Goal: Transaction & Acquisition: Purchase product/service

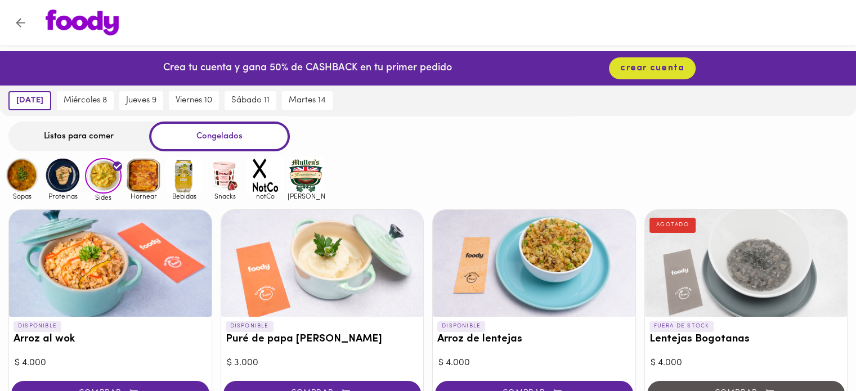
scroll to position [2, 0]
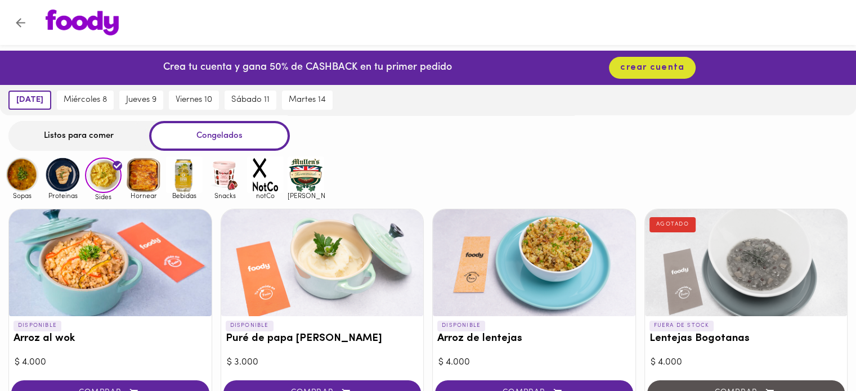
click at [145, 173] on img at bounding box center [143, 174] width 37 height 37
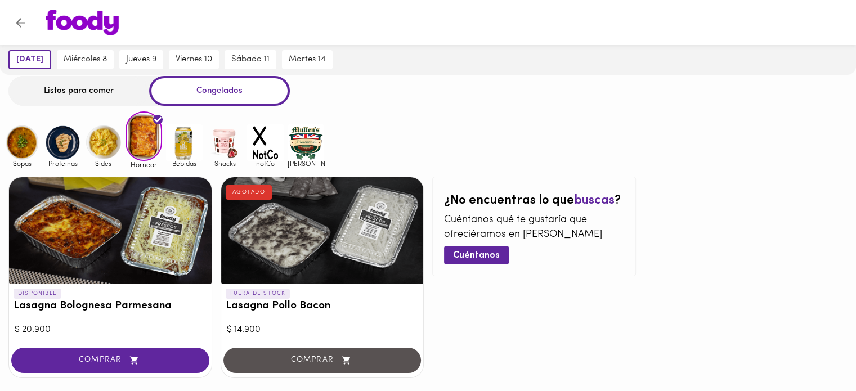
scroll to position [45, 0]
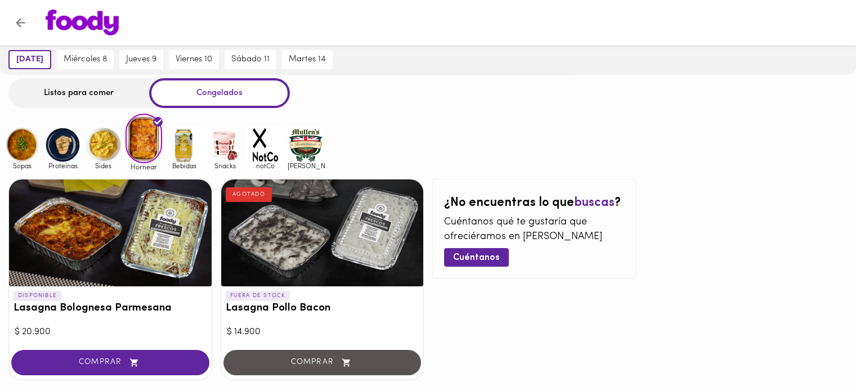
click at [183, 148] on img at bounding box center [184, 145] width 37 height 37
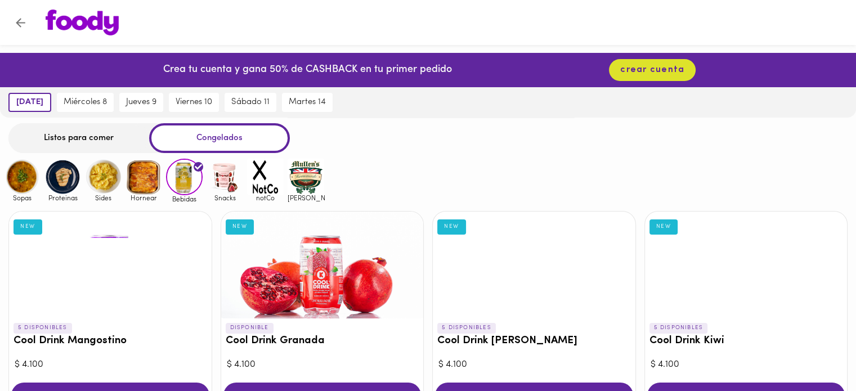
scroll to position [1, 0]
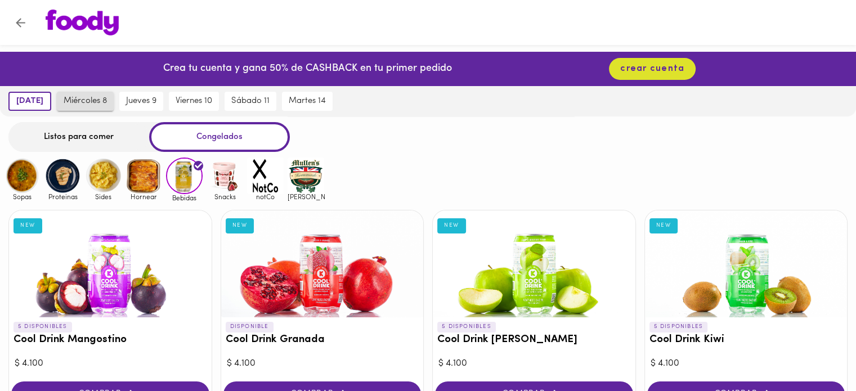
click at [77, 97] on span "miércoles 8" at bounding box center [85, 101] width 43 height 10
click at [18, 175] on img at bounding box center [22, 176] width 37 height 37
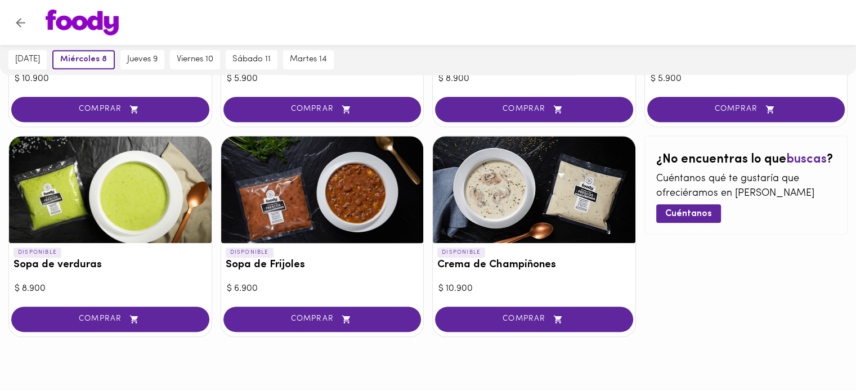
scroll to position [715, 0]
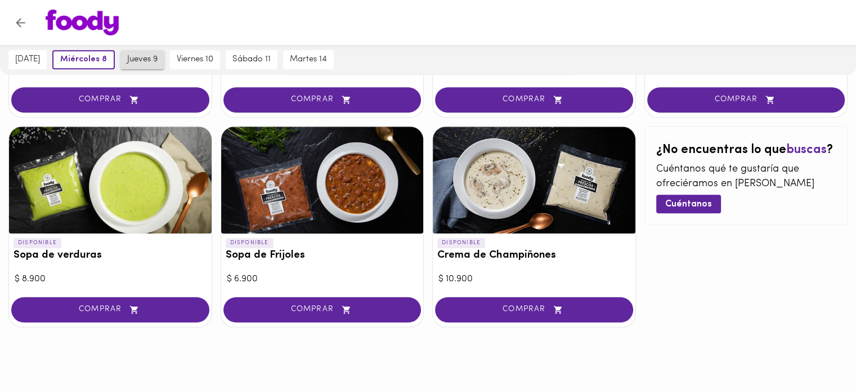
click at [150, 58] on span "jueves 9" at bounding box center [142, 60] width 30 height 10
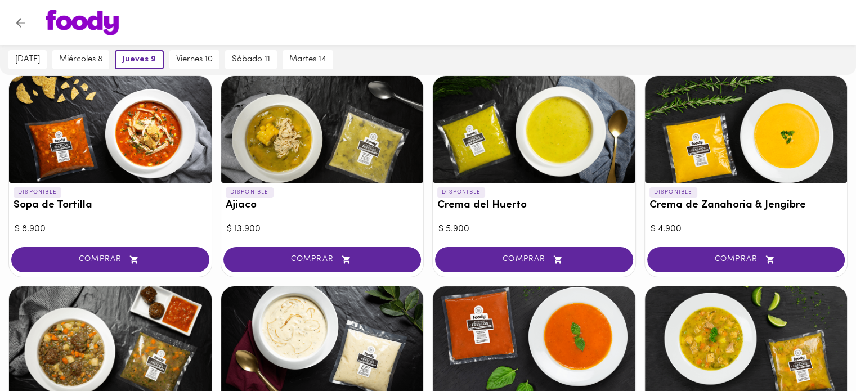
scroll to position [0, 0]
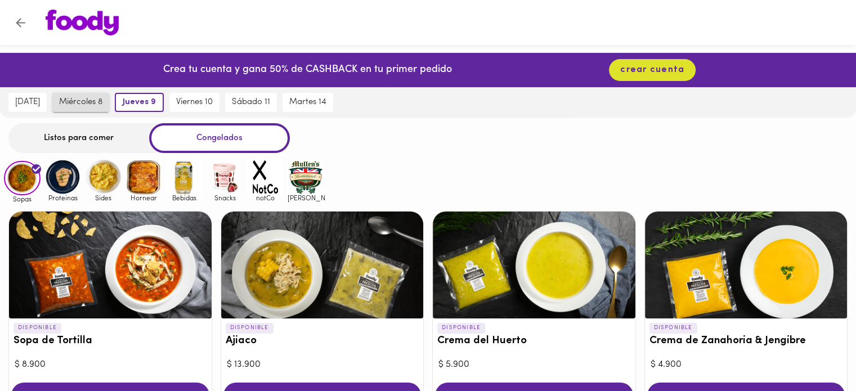
click at [97, 102] on span "miércoles 8" at bounding box center [80, 102] width 43 height 10
click at [57, 174] on img at bounding box center [62, 177] width 37 height 37
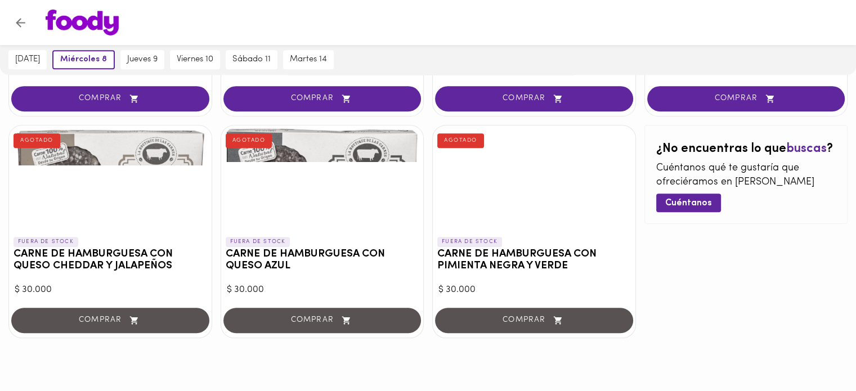
scroll to position [517, 0]
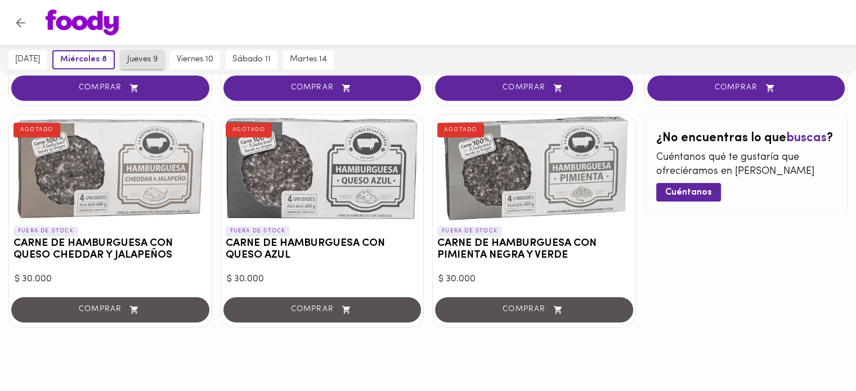
click at [144, 58] on span "jueves 9" at bounding box center [142, 60] width 30 height 10
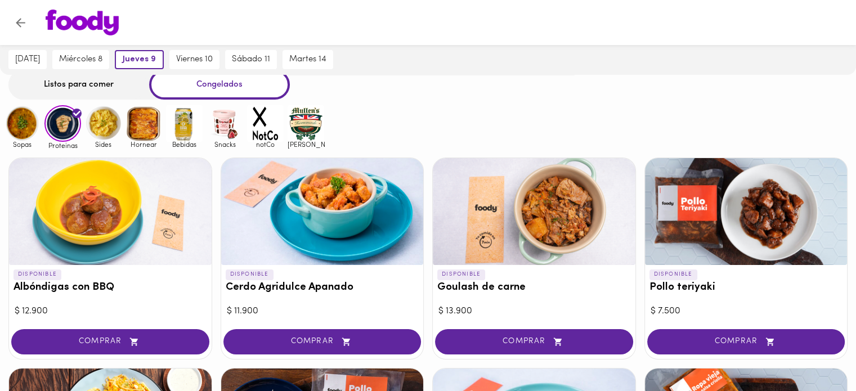
scroll to position [51, 0]
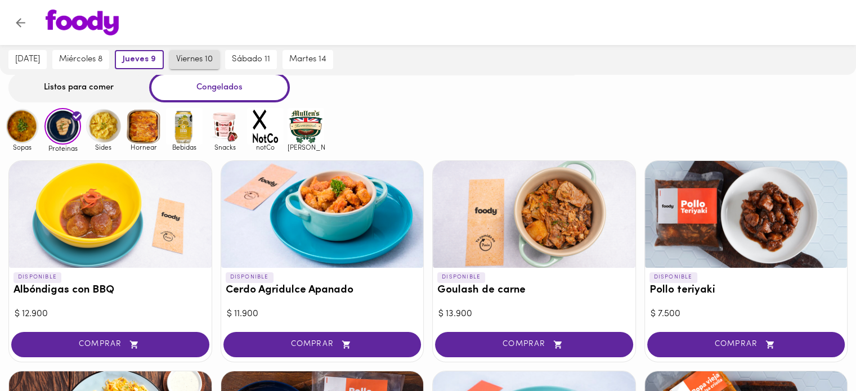
click at [197, 58] on span "viernes 10" at bounding box center [194, 60] width 37 height 10
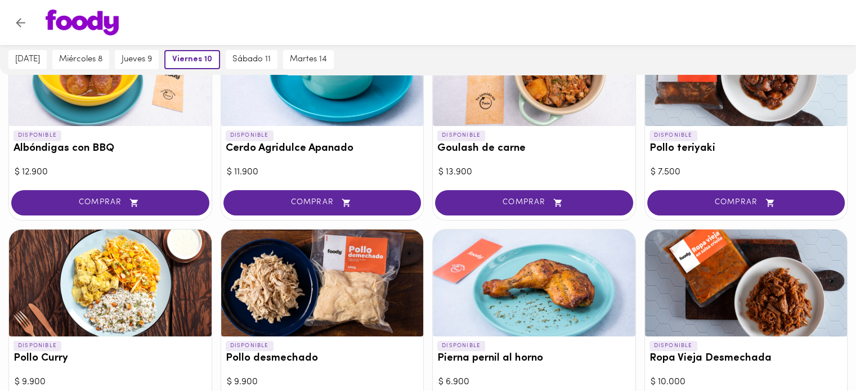
scroll to position [192, 0]
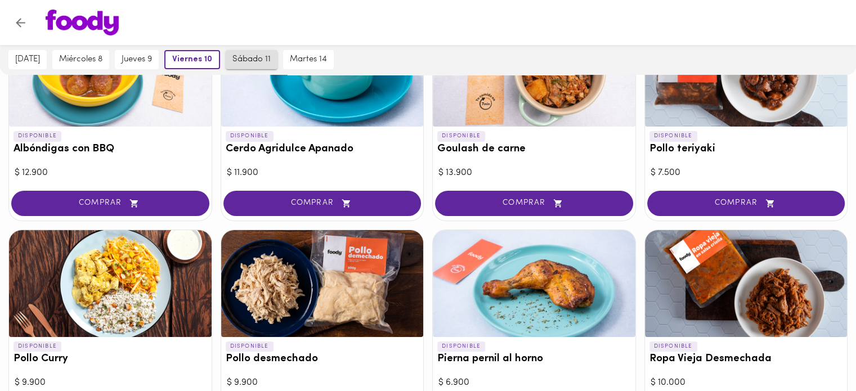
click at [266, 60] on span "sábado 11" at bounding box center [251, 60] width 38 height 10
click at [317, 65] on span "martes 14" at bounding box center [306, 60] width 37 height 10
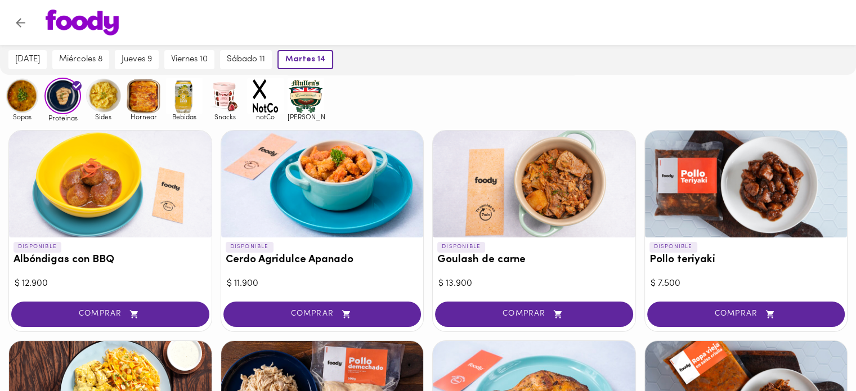
scroll to position [0, 0]
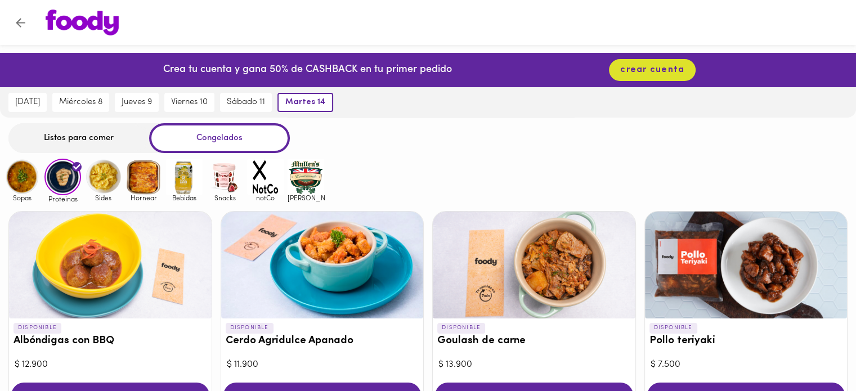
click at [96, 178] on img at bounding box center [103, 177] width 37 height 37
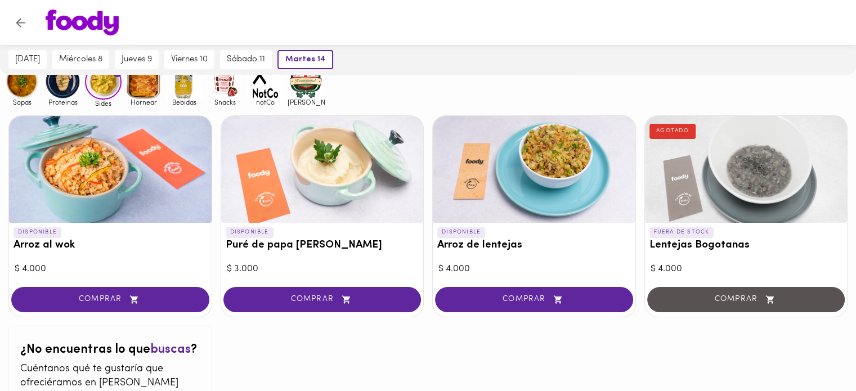
scroll to position [92, 0]
